Goal: Download file/media

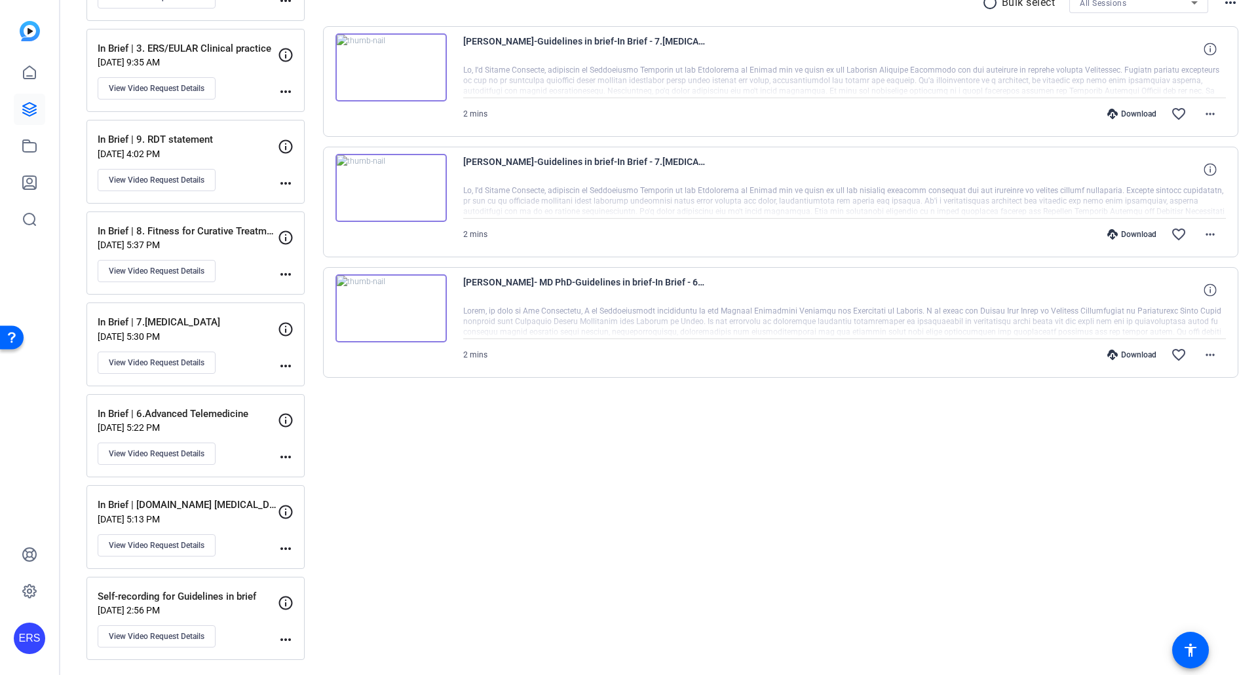
scroll to position [263, 0]
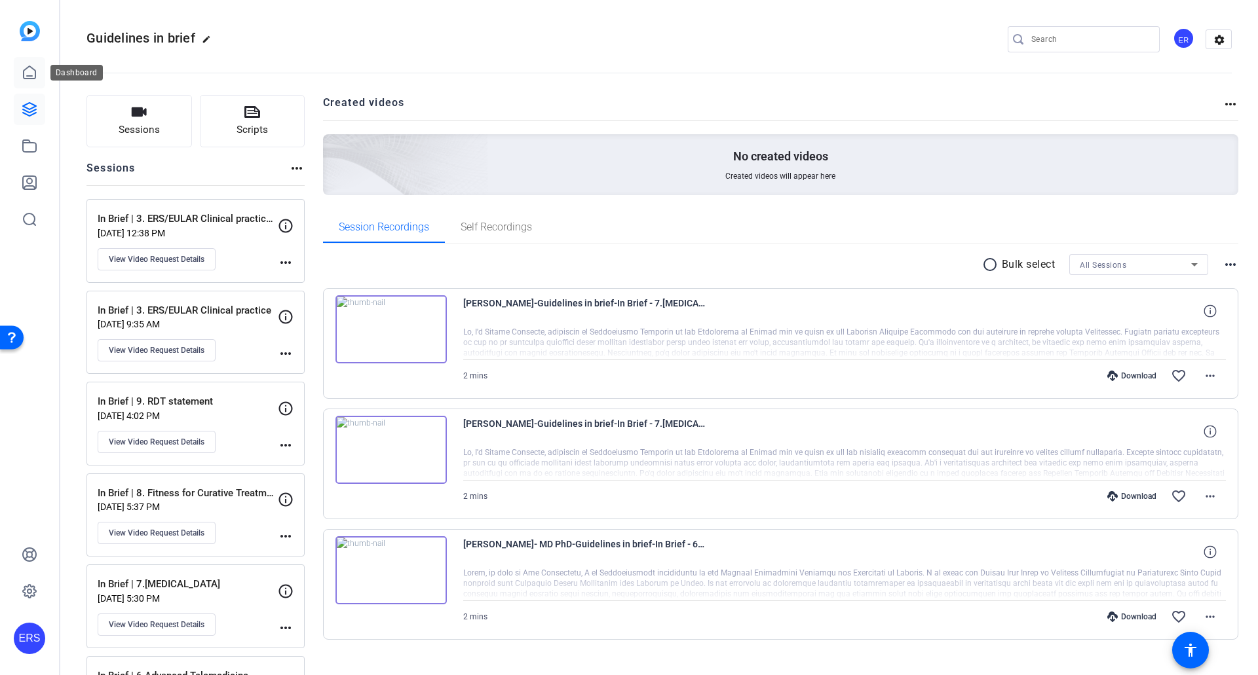
click at [35, 72] on icon at bounding box center [30, 72] width 12 height 12
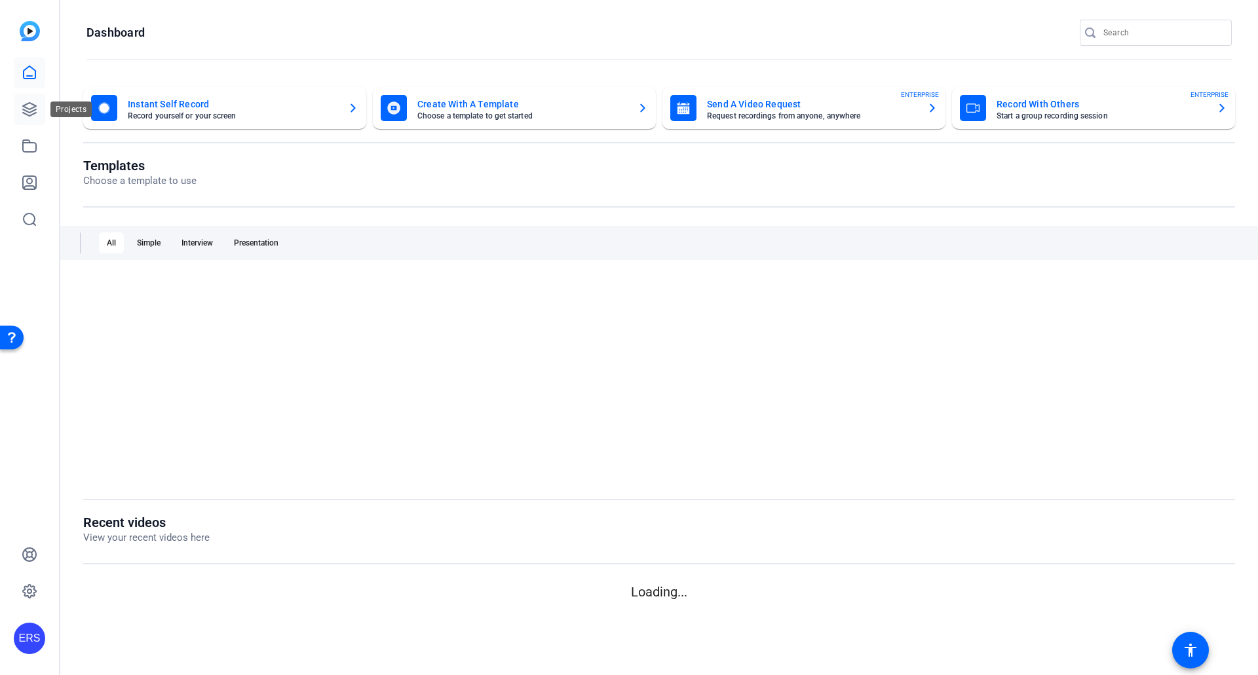
click at [35, 100] on link at bounding box center [29, 109] width 31 height 31
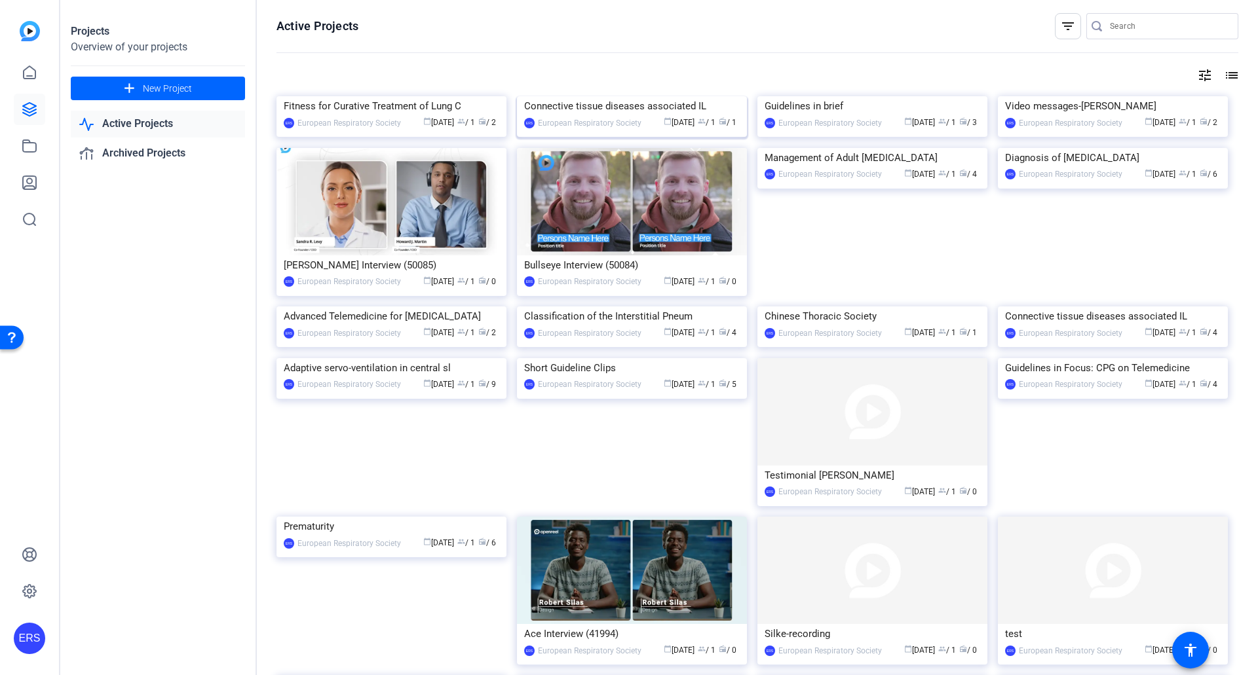
click at [643, 96] on img at bounding box center [632, 96] width 230 height 0
click at [173, 128] on link "Active Projects" at bounding box center [158, 124] width 174 height 27
click at [1202, 72] on mat-icon "tune" at bounding box center [1205, 75] width 16 height 16
click at [1180, 98] on icon at bounding box center [1186, 102] width 16 height 16
click at [601, 149] on div at bounding box center [629, 337] width 1258 height 675
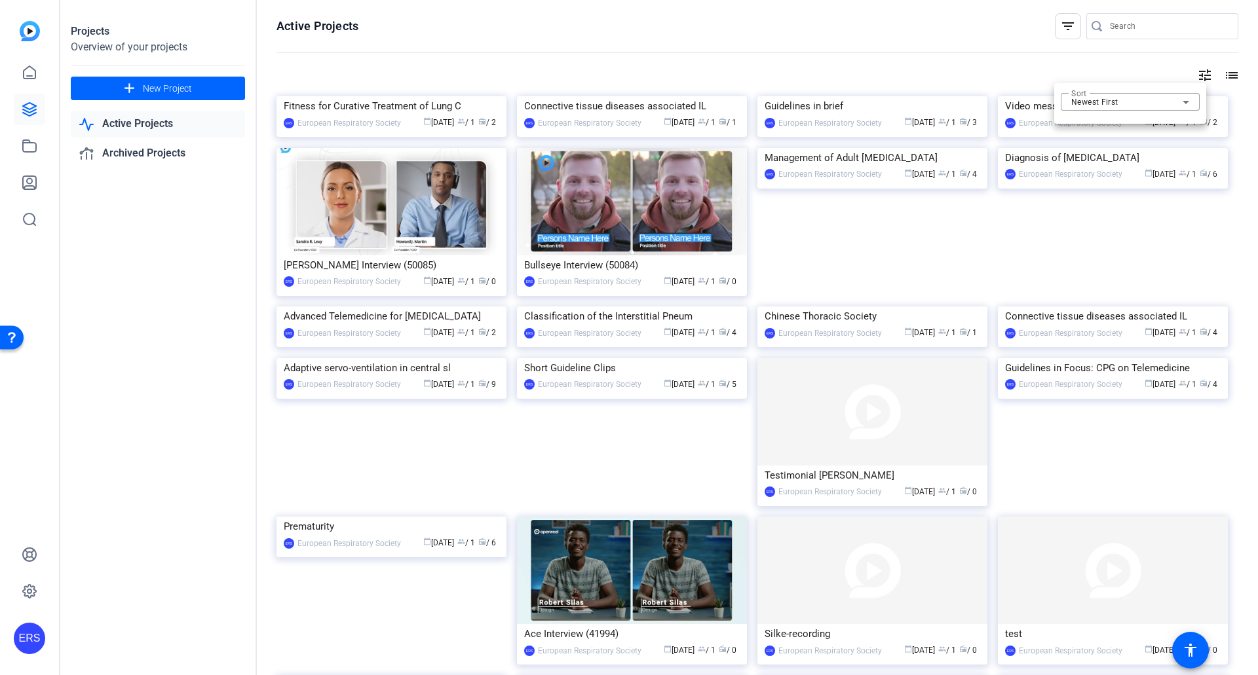
click at [617, 212] on div at bounding box center [629, 337] width 1258 height 675
click at [685, 96] on img at bounding box center [632, 96] width 230 height 0
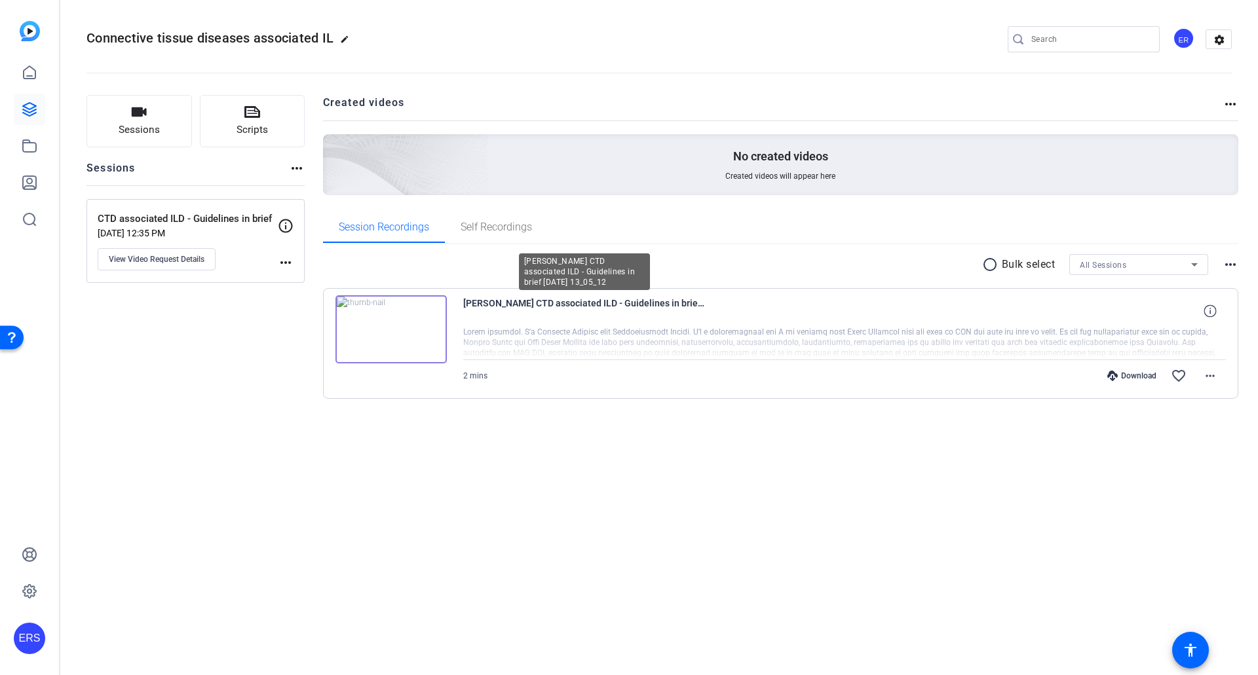
click at [384, 323] on img at bounding box center [390, 329] width 111 height 68
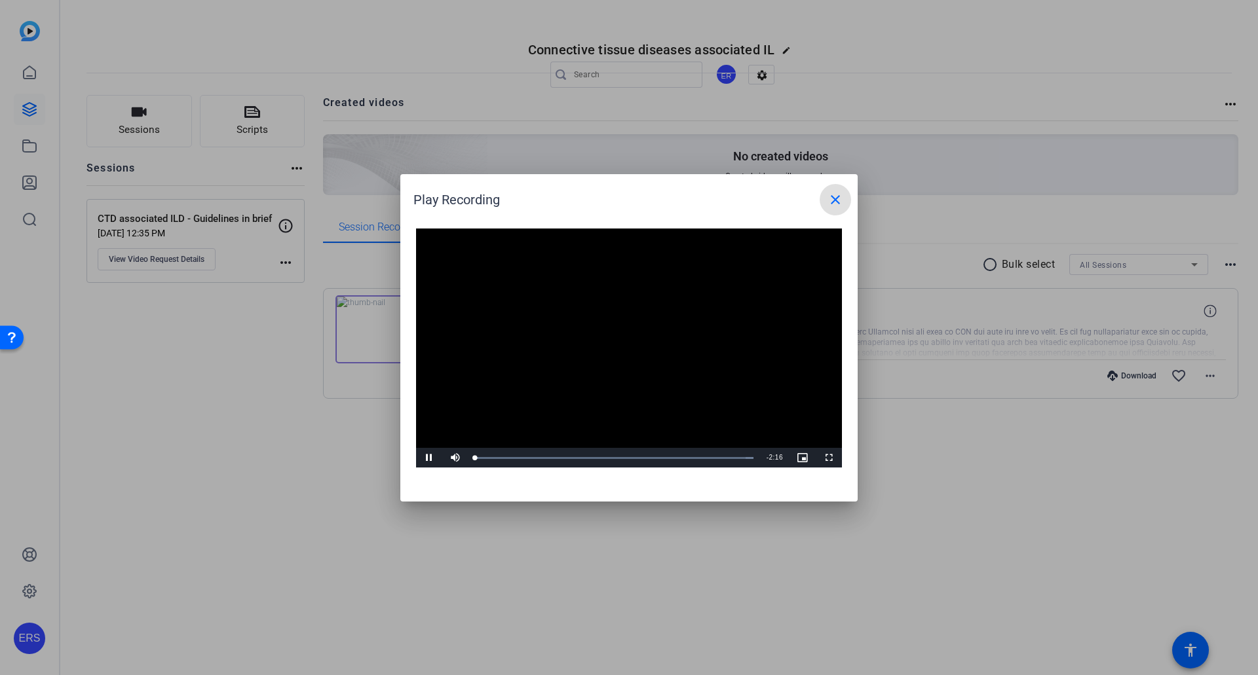
click at [607, 341] on video "Video Player" at bounding box center [629, 349] width 426 height 240
click at [747, 459] on div "2:12" at bounding box center [747, 458] width 1 height 3
click at [427, 458] on span "Video Player" at bounding box center [429, 458] width 26 height 0
click at [833, 201] on mat-icon "close" at bounding box center [836, 200] width 16 height 16
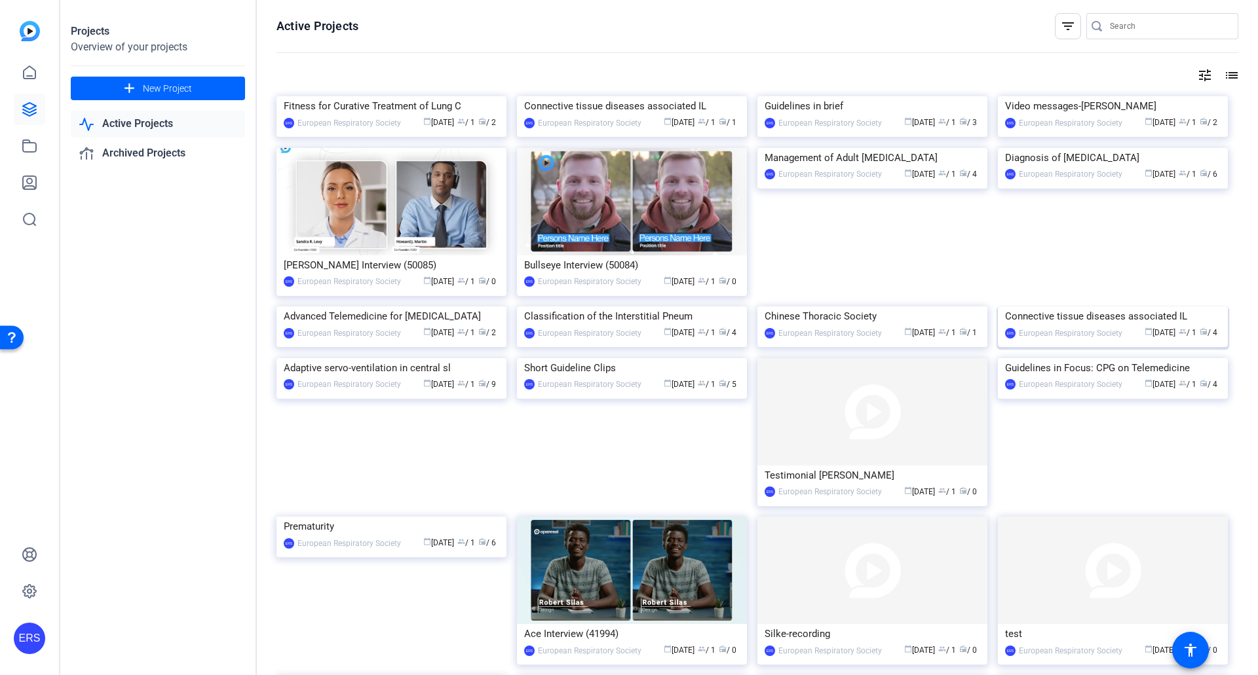
click at [1122, 307] on img at bounding box center [1113, 307] width 230 height 0
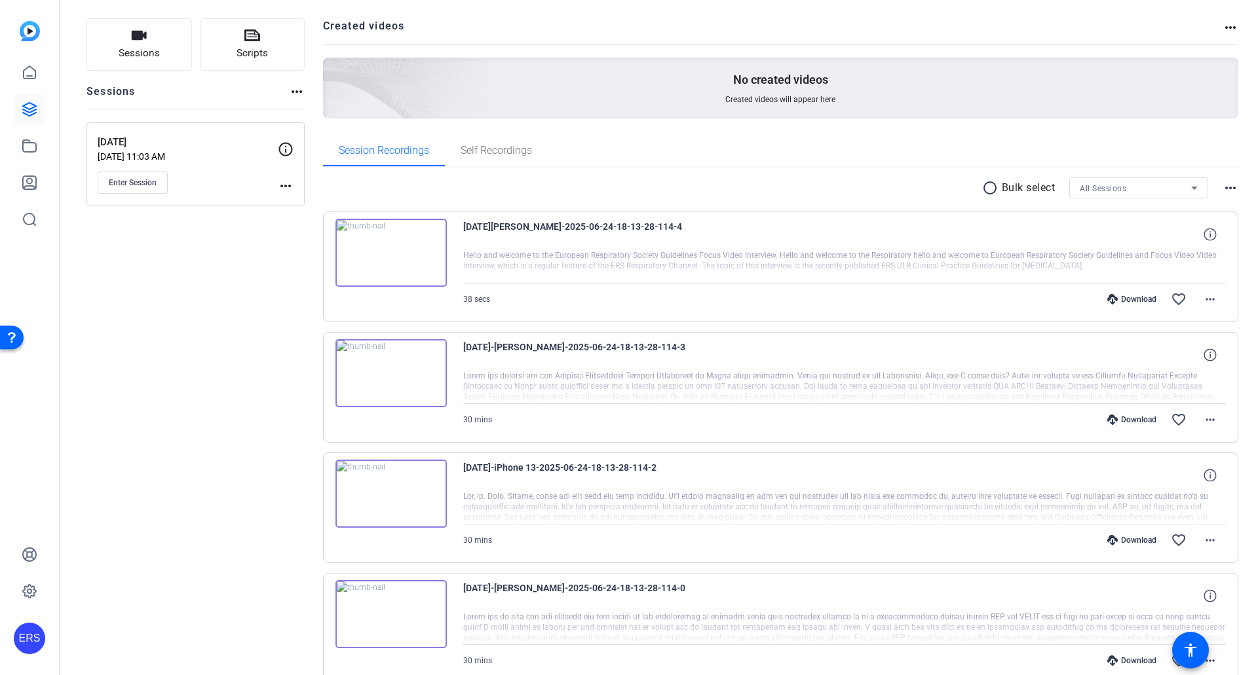
scroll to position [143, 0]
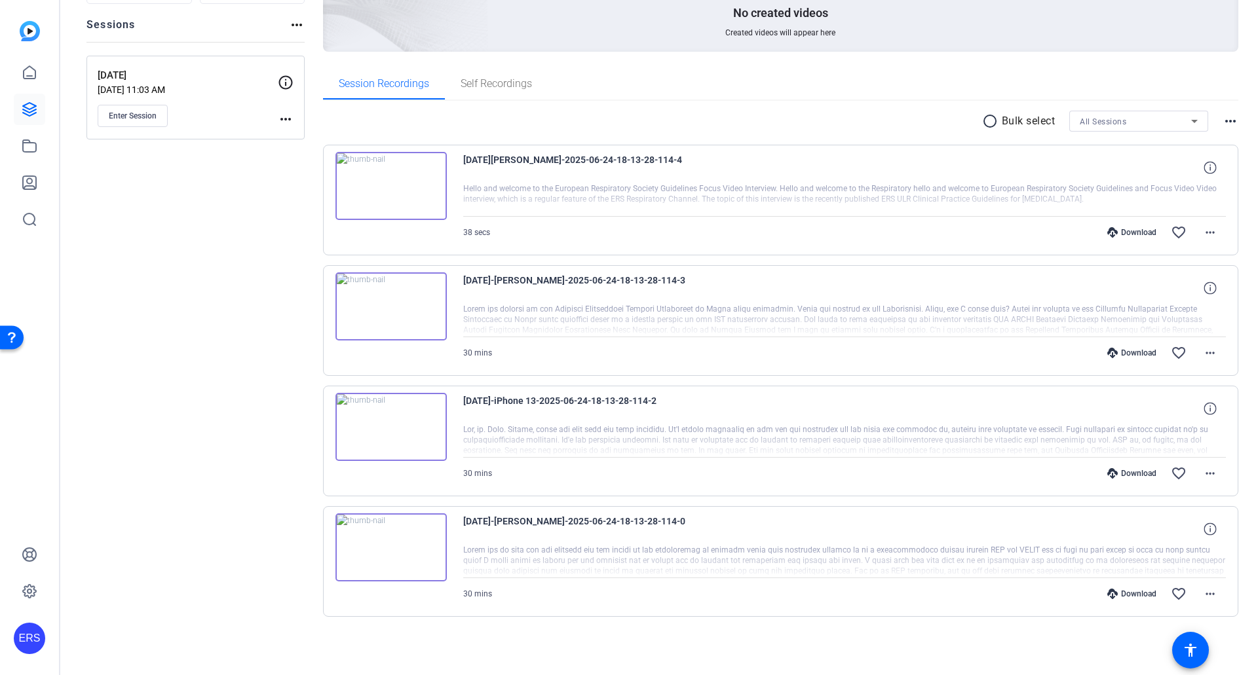
click at [416, 546] on img at bounding box center [390, 548] width 111 height 68
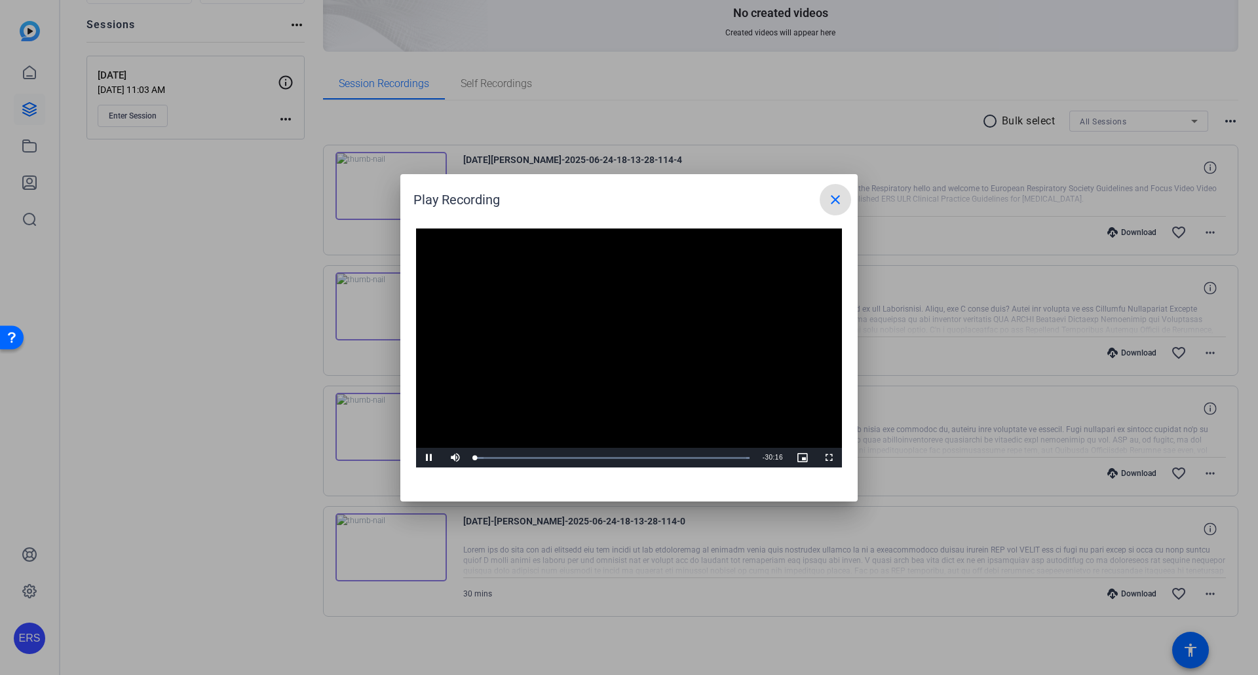
click at [833, 207] on mat-icon "close" at bounding box center [836, 200] width 16 height 16
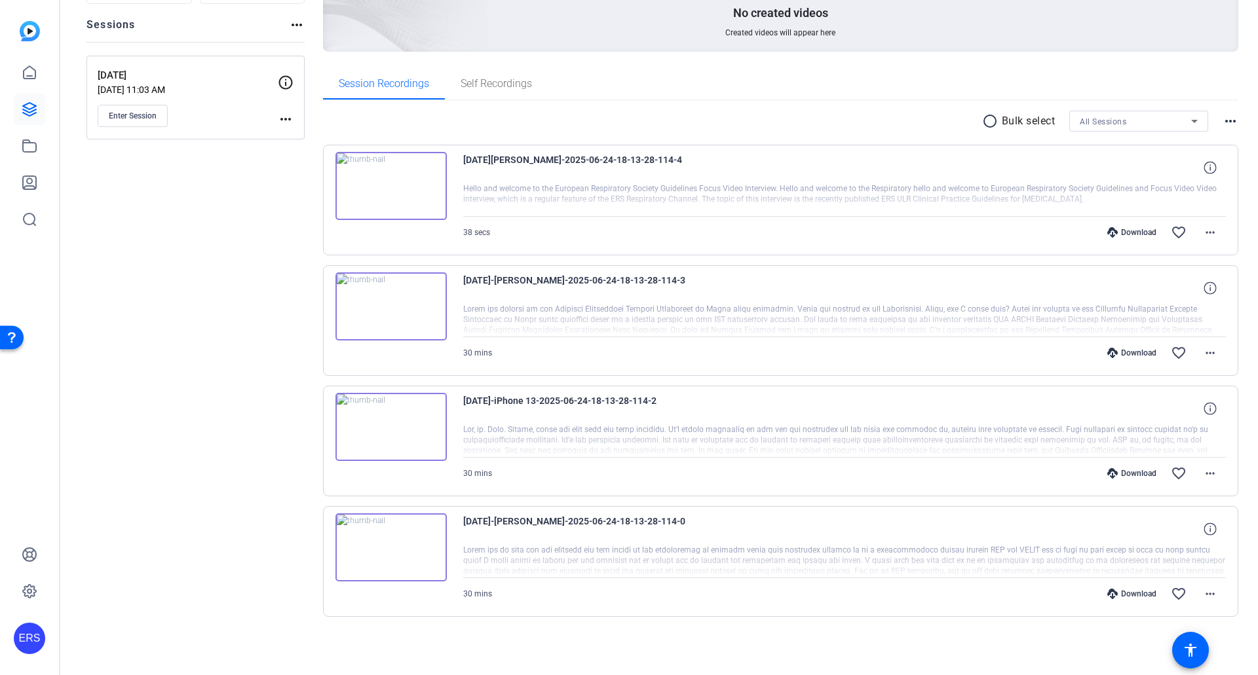
click at [163, 262] on div "Sessions Scripts Sessions more_horiz 24 June Jun 03, 2025 @ 11:03 AM Enter Sess…" at bounding box center [195, 306] width 218 height 708
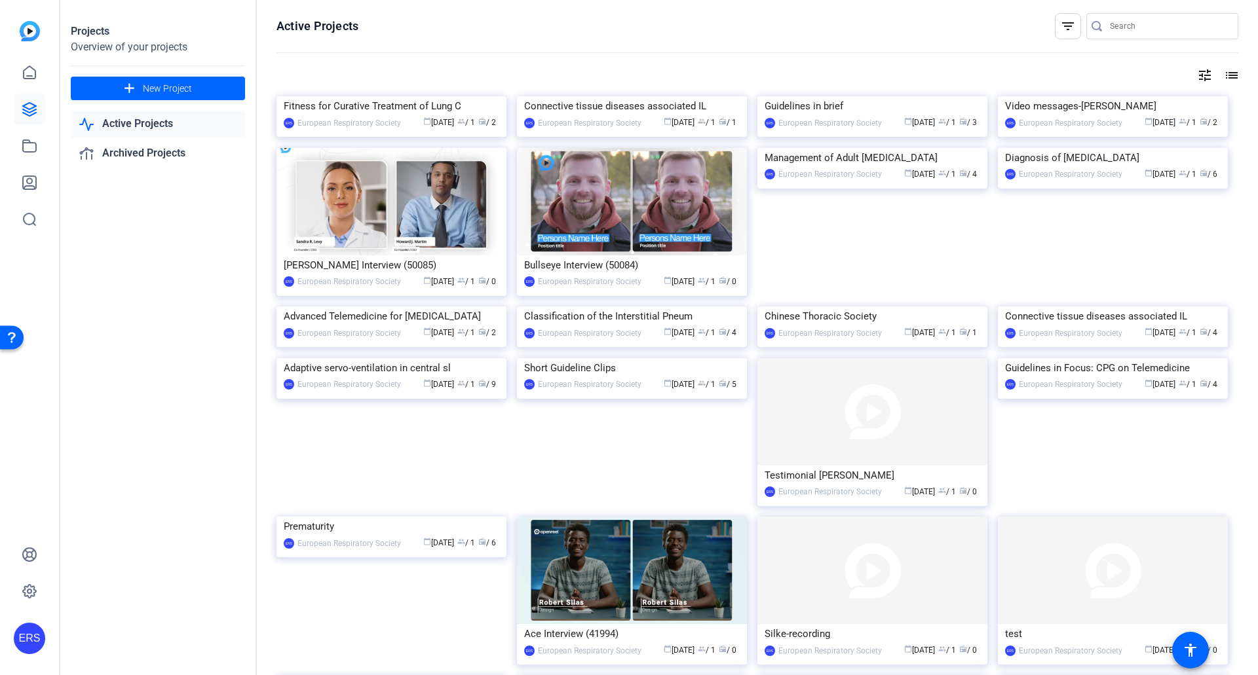
click at [720, 96] on img at bounding box center [632, 96] width 230 height 0
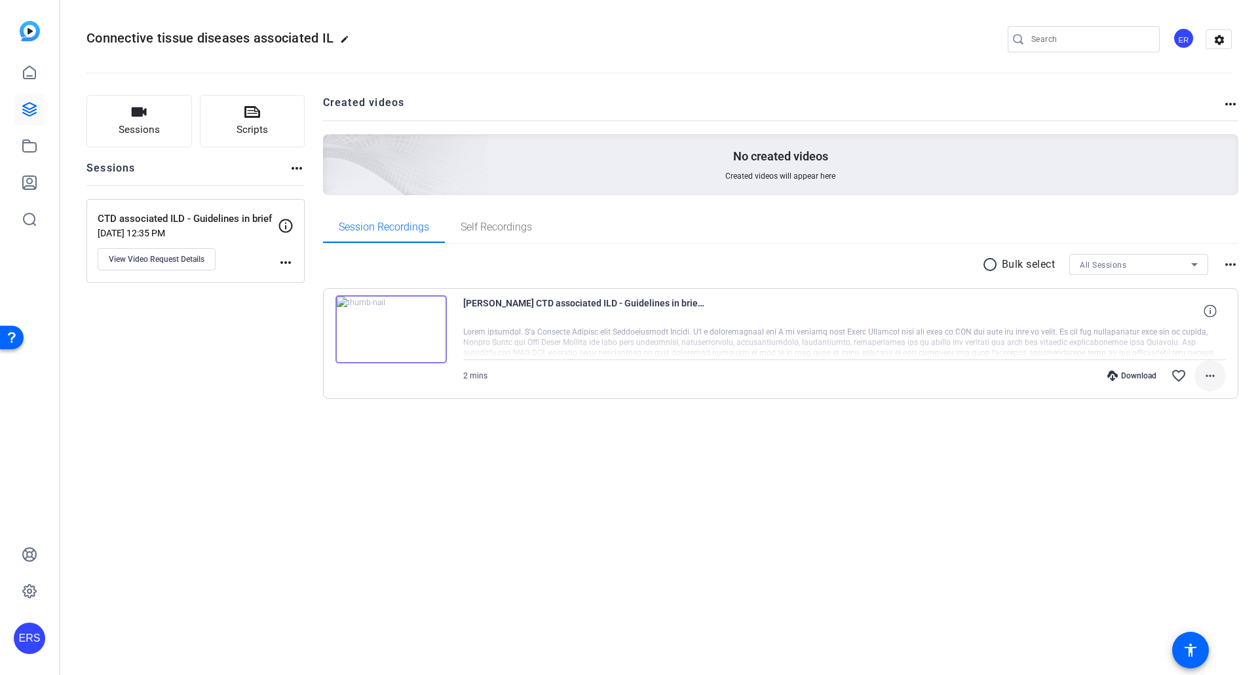
click at [1214, 373] on mat-icon "more_horiz" at bounding box center [1210, 376] width 16 height 16
click at [1190, 404] on span "Download Original" at bounding box center [1176, 404] width 79 height 16
drag, startPoint x: 759, startPoint y: 557, endPoint x: 969, endPoint y: 657, distance: 233.0
click at [765, 557] on div "Connective tissue diseases associated IL edit ER settings Sessions Scripts Sess…" at bounding box center [659, 337] width 1198 height 675
click at [779, 435] on div "radio_button_unchecked Bulk select All Sessions more_horiz Prof Katerina Antoni…" at bounding box center [781, 342] width 916 height 197
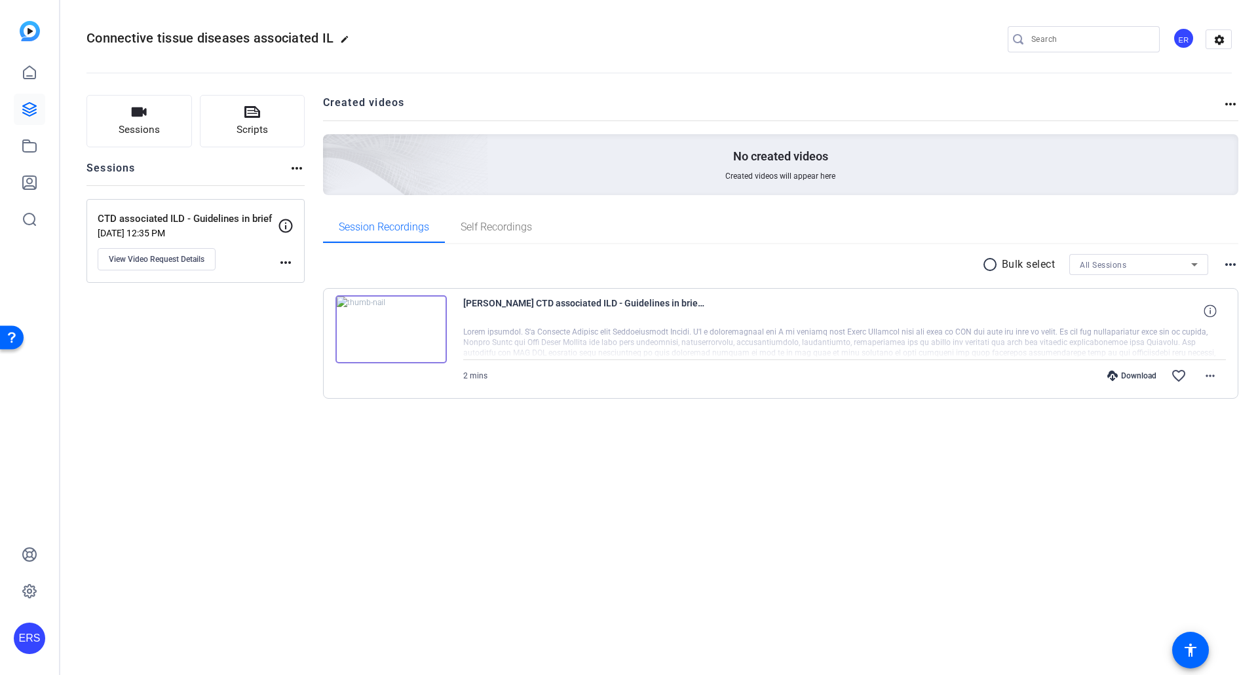
click at [1132, 370] on div "Download favorite_border more_horiz" at bounding box center [959, 375] width 534 height 31
click at [1202, 379] on span at bounding box center [1209, 375] width 31 height 31
click at [1206, 435] on span "Download MP4" at bounding box center [1176, 436] width 79 height 16
